Goal: Task Accomplishment & Management: Use online tool/utility

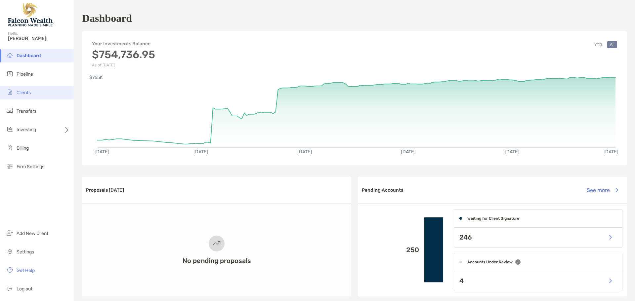
click at [32, 97] on li "Clients" at bounding box center [37, 92] width 74 height 13
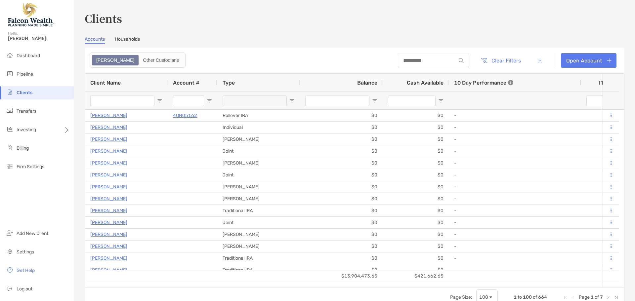
click at [136, 100] on input "Client Name Filter Input" at bounding box center [122, 101] width 64 height 11
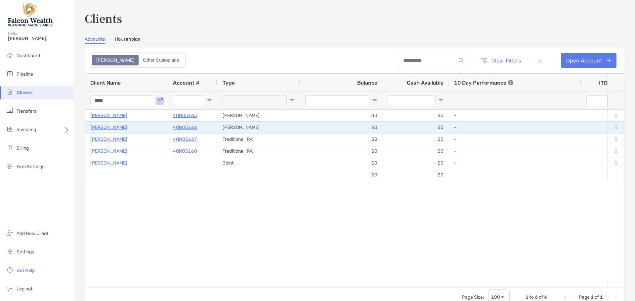
type input "****"
click at [114, 129] on p "[PERSON_NAME]" at bounding box center [108, 127] width 37 height 8
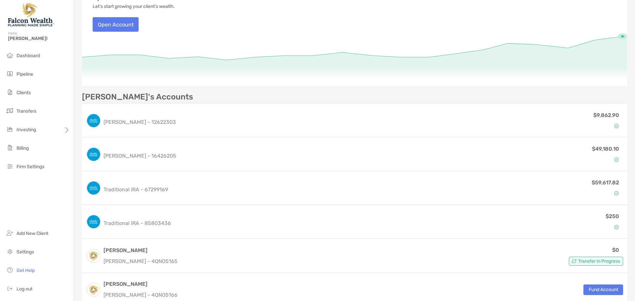
scroll to position [33, 0]
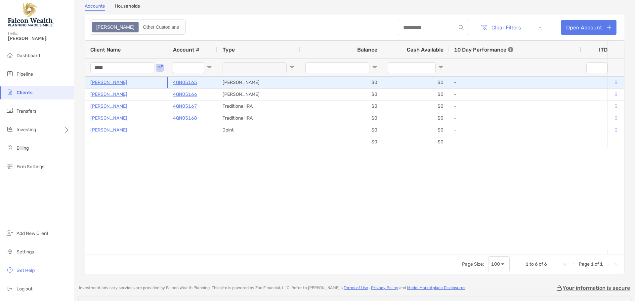
drag, startPoint x: 129, startPoint y: 83, endPoint x: 90, endPoint y: 82, distance: 39.4
click at [88, 84] on div "[PERSON_NAME]" at bounding box center [126, 83] width 83 height 12
drag, startPoint x: 90, startPoint y: 81, endPoint x: 176, endPoint y: 82, distance: 86.4
click at [119, 82] on div "[PERSON_NAME]" at bounding box center [126, 83] width 83 height 12
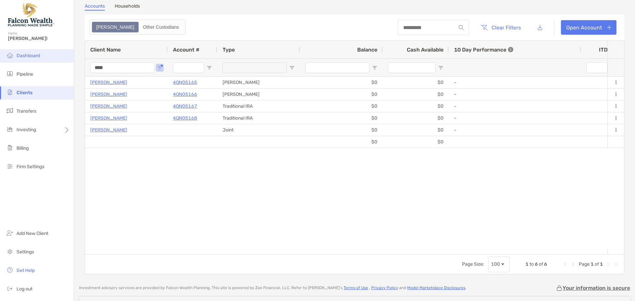
drag, startPoint x: 104, startPoint y: 67, endPoint x: 24, endPoint y: 58, distance: 80.8
click at [24, 58] on div "Clients Hello, [PERSON_NAME]! Dashboard Pipeline Clients Transfers Investing Bi…" at bounding box center [317, 150] width 635 height 301
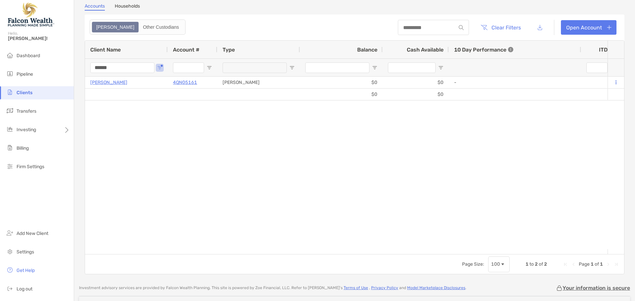
type input "******"
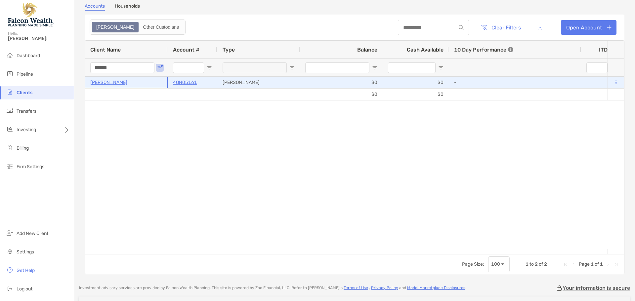
click at [122, 82] on p "[PERSON_NAME]" at bounding box center [108, 82] width 37 height 8
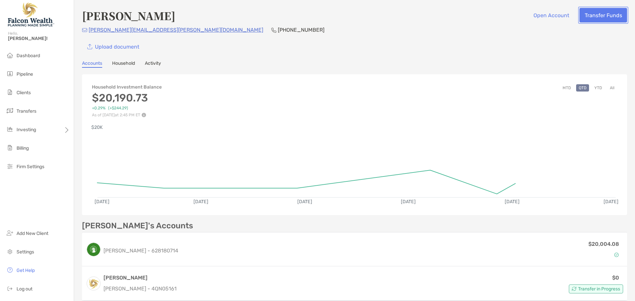
click at [608, 17] on button "Transfer Funds" at bounding box center [604, 15] width 48 height 15
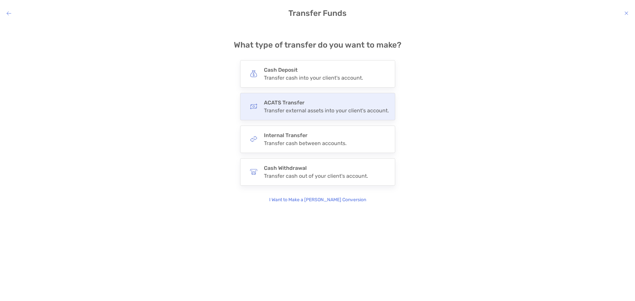
click at [305, 109] on div "Transfer external assets into your client's account." at bounding box center [326, 111] width 125 height 6
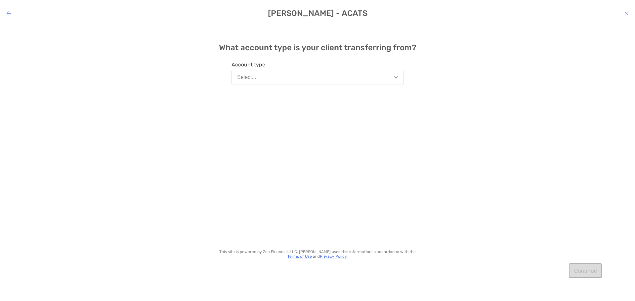
click at [278, 81] on button "Select..." at bounding box center [318, 77] width 172 height 15
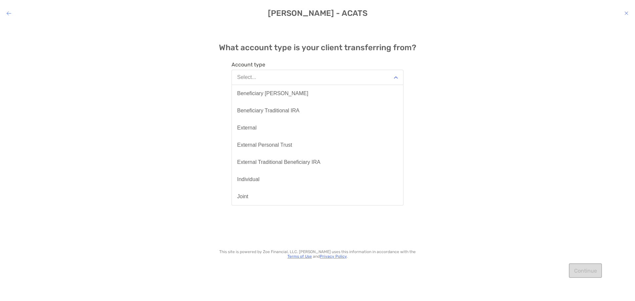
click at [279, 76] on button "Select..." at bounding box center [318, 77] width 172 height 15
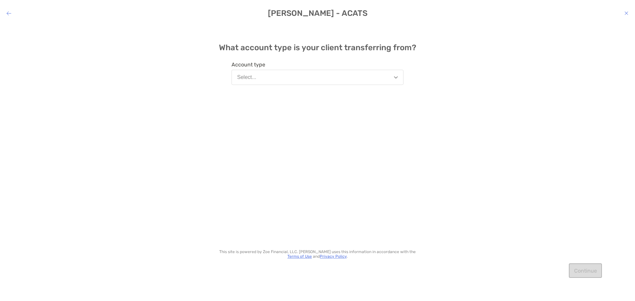
click at [279, 76] on button "Select..." at bounding box center [318, 77] width 172 height 15
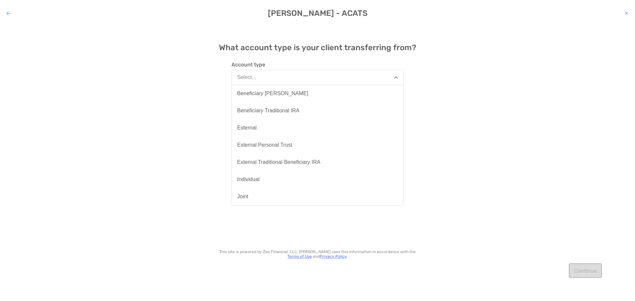
click at [470, 50] on div "What account type is your client transferring from? Account type Select... Bene…" at bounding box center [317, 157] width 635 height 267
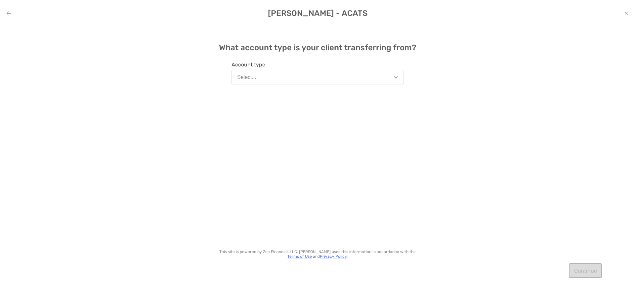
click at [8, 11] on icon "modal" at bounding box center [9, 13] width 5 height 5
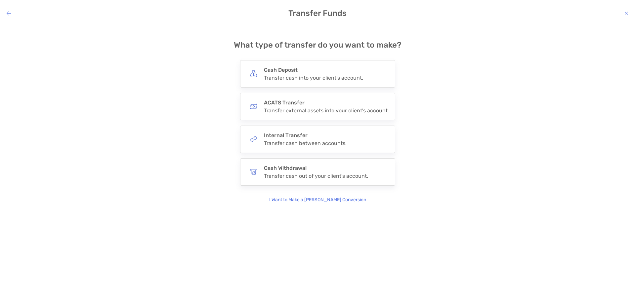
click at [8, 11] on icon "modal" at bounding box center [9, 13] width 5 height 5
